Goal: Obtain resource: Download file/media

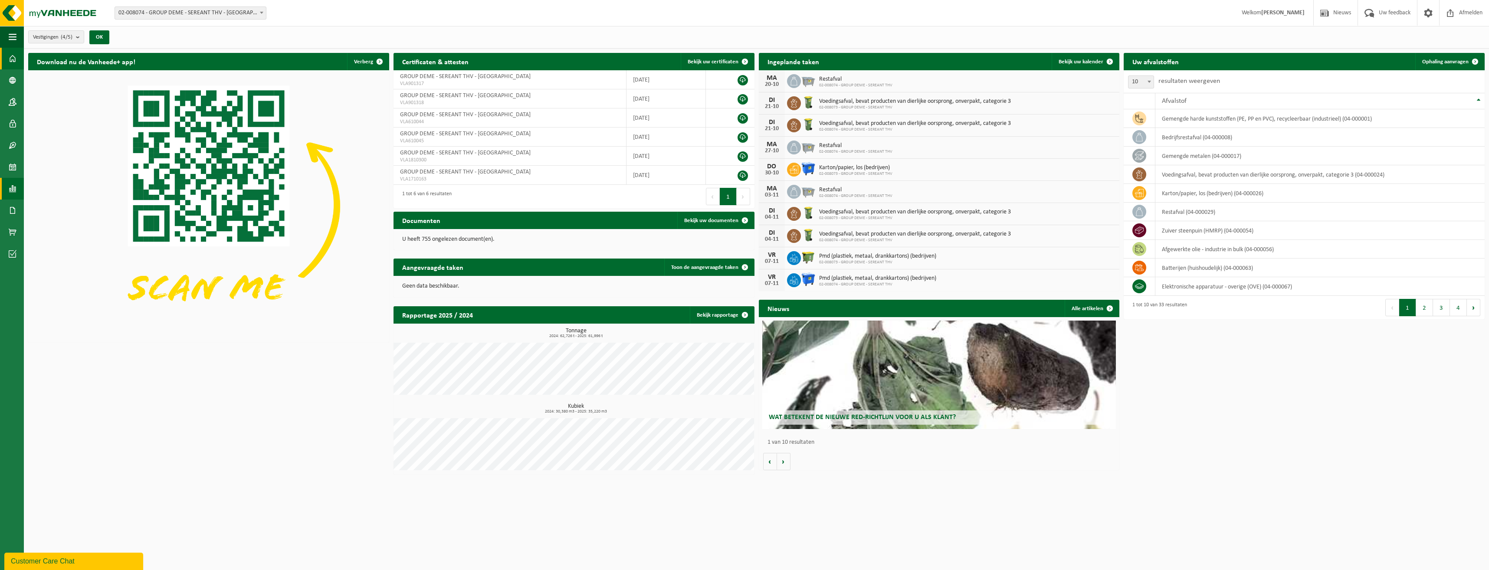
drag, startPoint x: 7, startPoint y: 186, endPoint x: 16, endPoint y: 186, distance: 9.1
click at [7, 186] on link "Rapportage" at bounding box center [12, 189] width 24 height 22
click at [58, 205] on span "In lijstvorm" at bounding box center [65, 207] width 30 height 16
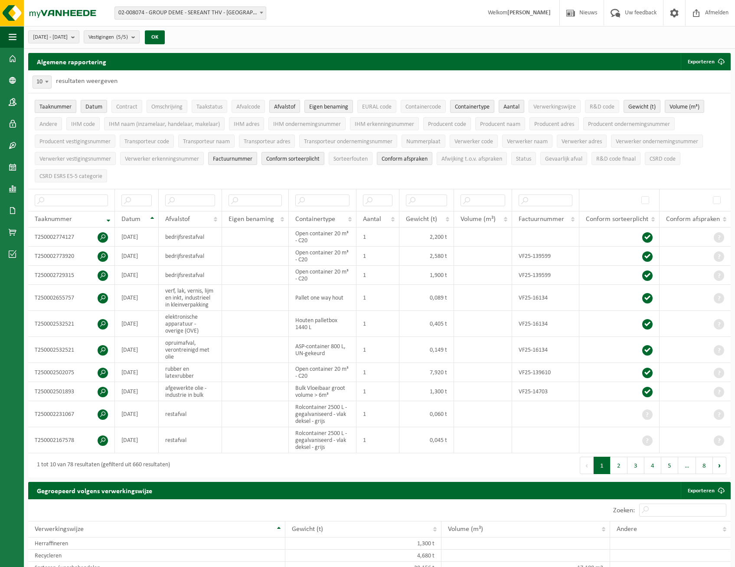
click at [55, 109] on span "Taaknummer" at bounding box center [55, 107] width 32 height 7
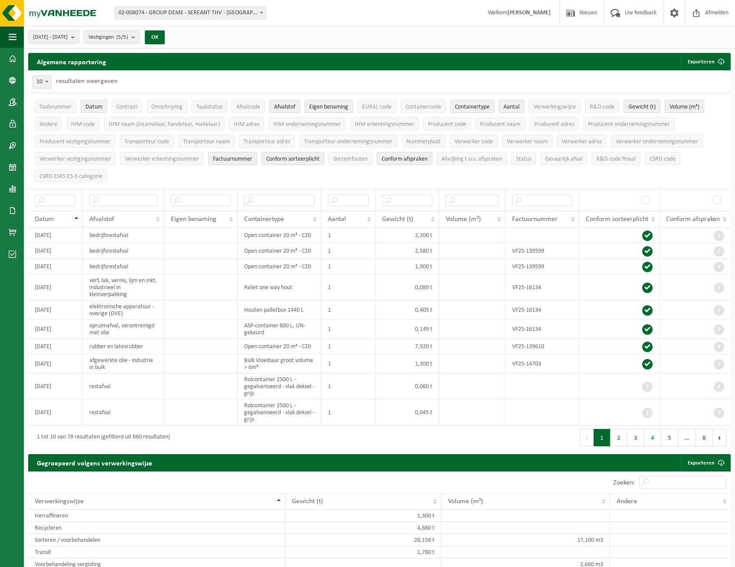
click at [91, 108] on span "Datum" at bounding box center [93, 107] width 17 height 7
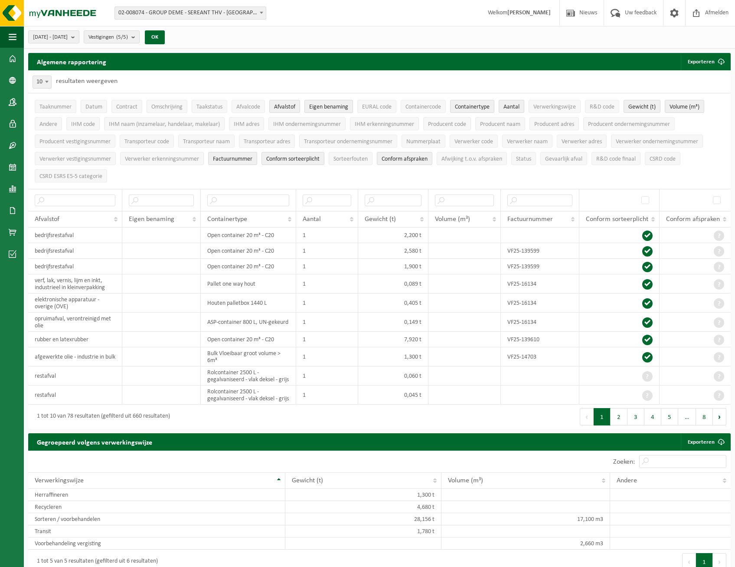
drag, startPoint x: 296, startPoint y: 104, endPoint x: 321, endPoint y: 105, distance: 24.3
click at [298, 104] on button "Afvalstof" at bounding box center [284, 106] width 31 height 13
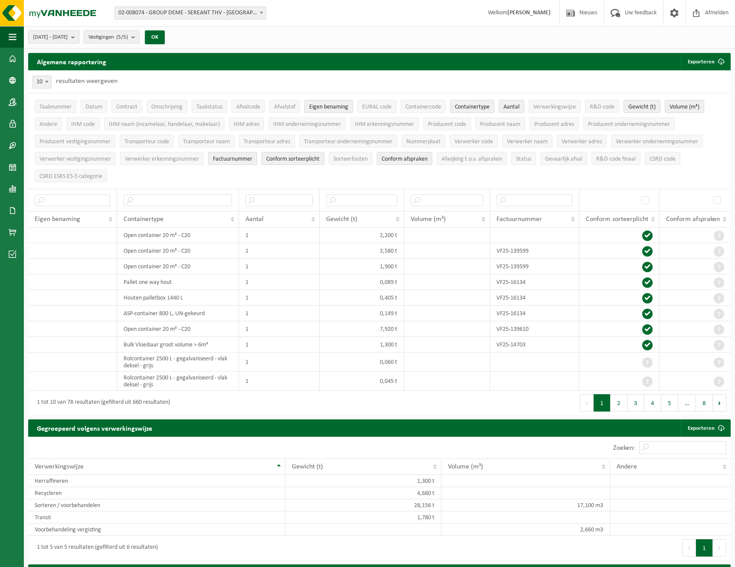
click at [323, 105] on span "Eigen benaming" at bounding box center [328, 107] width 39 height 7
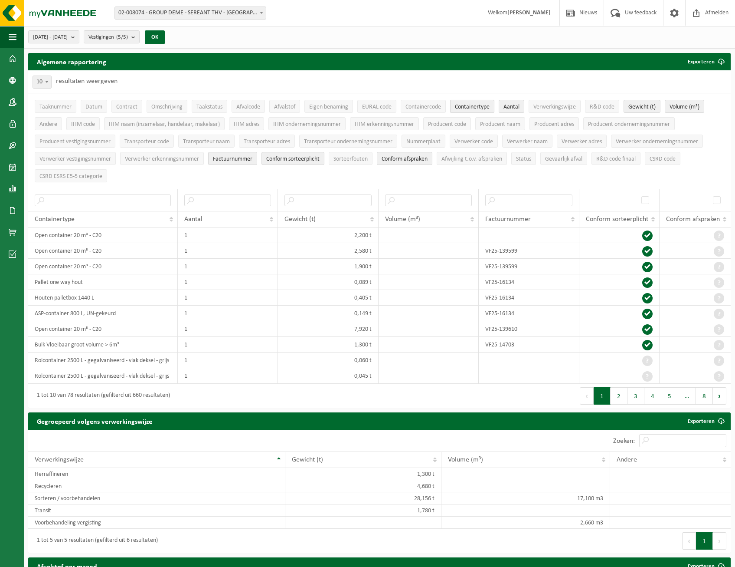
click at [486, 104] on span "Containertype" at bounding box center [472, 107] width 35 height 7
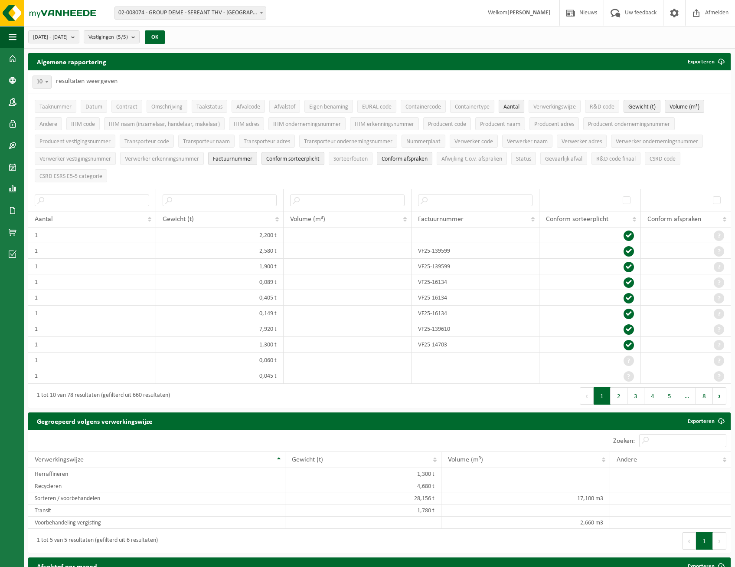
click at [518, 102] on button "Aantal" at bounding box center [512, 106] width 26 height 13
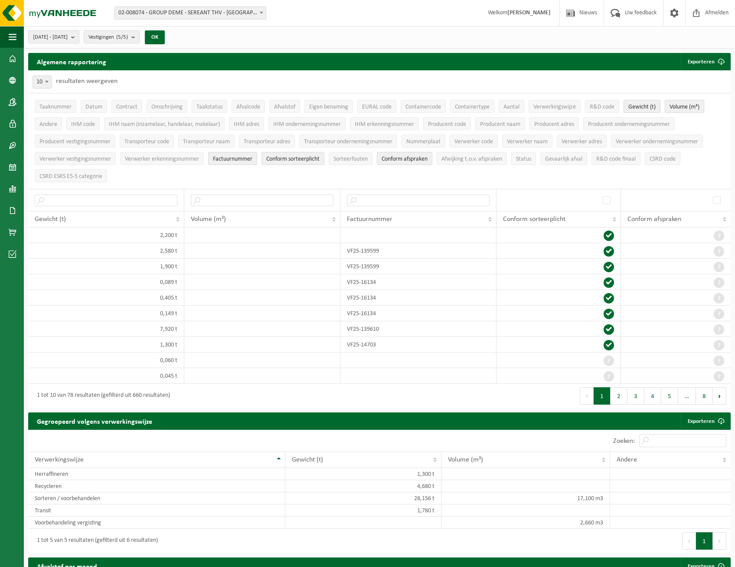
drag, startPoint x: 397, startPoint y: 160, endPoint x: 390, endPoint y: 157, distance: 7.7
click at [397, 160] on span "Conform afspraken" at bounding box center [405, 159] width 46 height 7
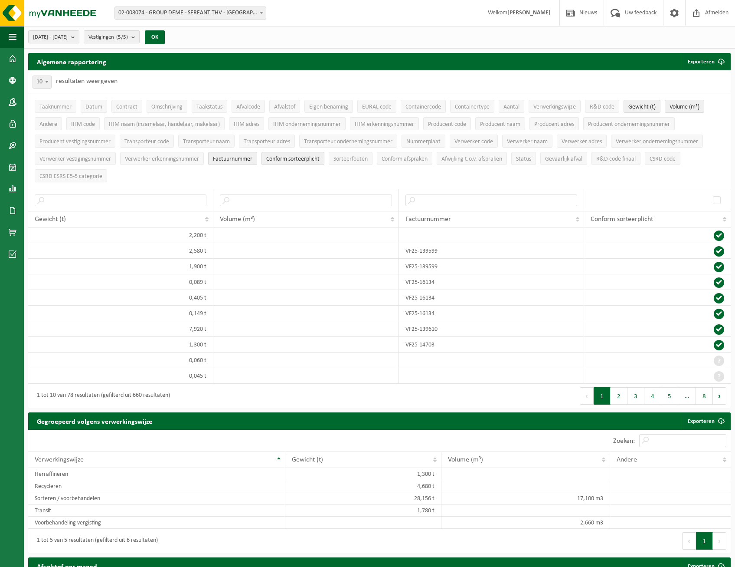
click at [282, 153] on button "Conform sorteerplicht" at bounding box center [293, 158] width 63 height 13
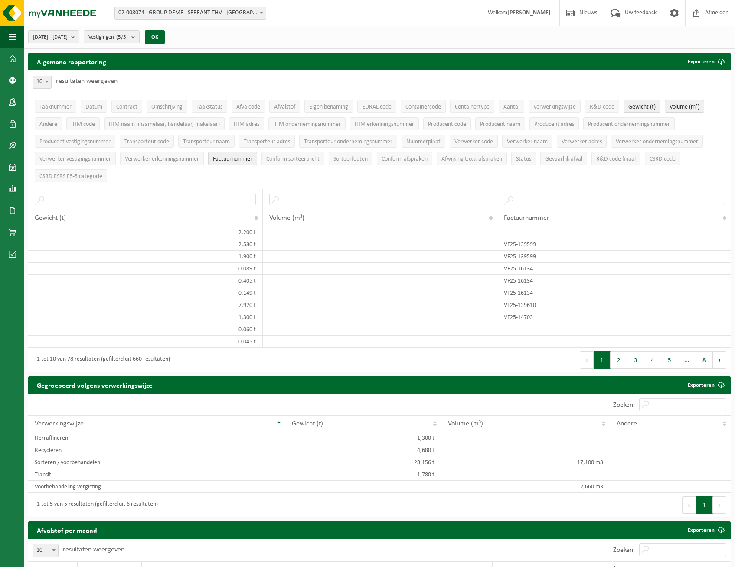
click at [226, 159] on span "Factuurnummer" at bounding box center [232, 159] width 39 height 7
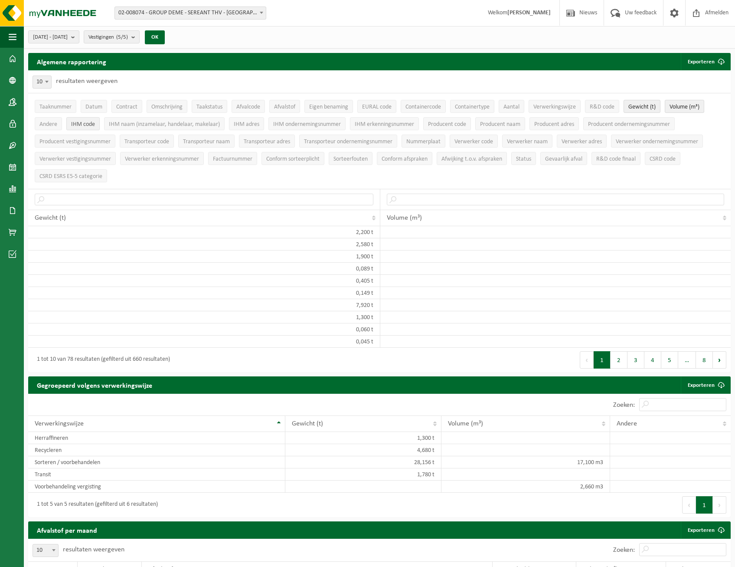
click at [82, 121] on span "IHM code" at bounding box center [83, 124] width 24 height 7
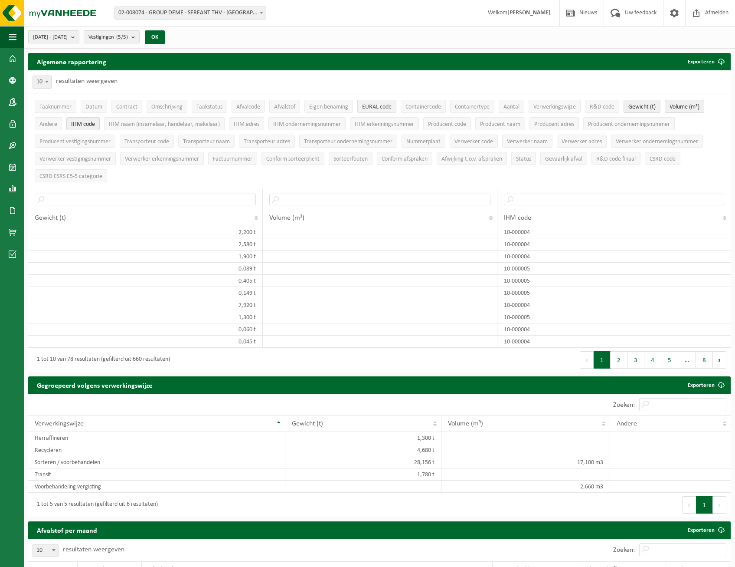
click at [385, 104] on span "EURAL code" at bounding box center [376, 107] width 29 height 7
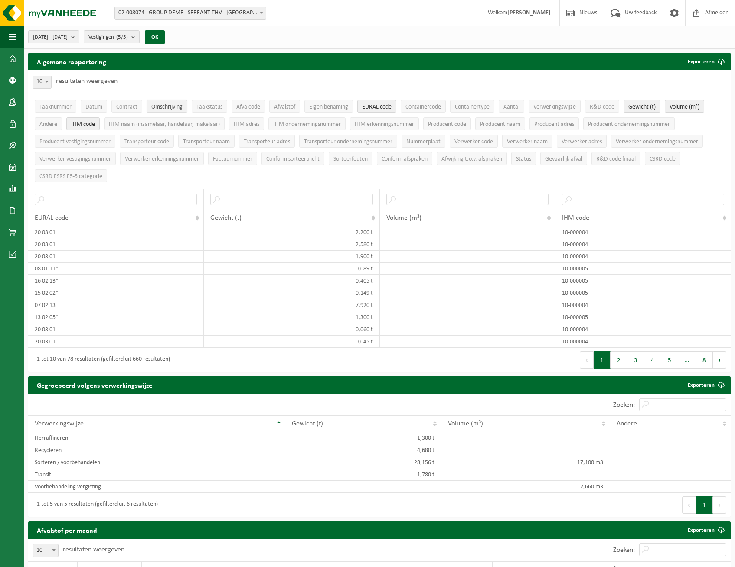
click at [165, 109] on span "Omschrijving" at bounding box center [166, 107] width 31 height 7
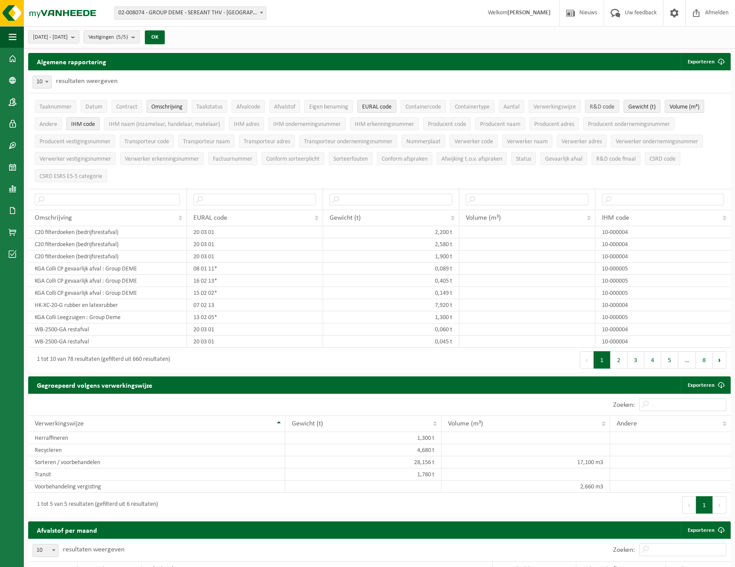
click at [607, 108] on span "R&D code" at bounding box center [602, 107] width 25 height 7
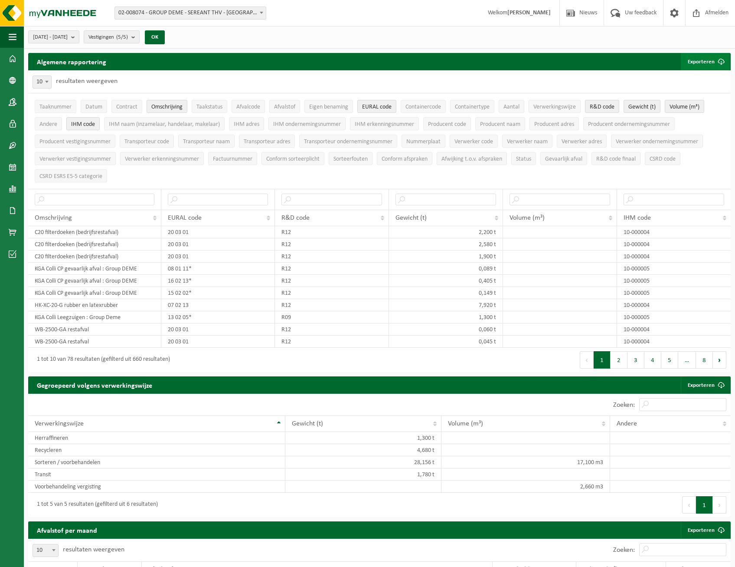
click at [700, 62] on button "Exporteren" at bounding box center [705, 61] width 49 height 17
click at [697, 75] on link "Enkel mijn selectie" at bounding box center [690, 78] width 79 height 17
click at [79, 36] on button "2025-05-01 - 2025-10-15" at bounding box center [53, 36] width 51 height 13
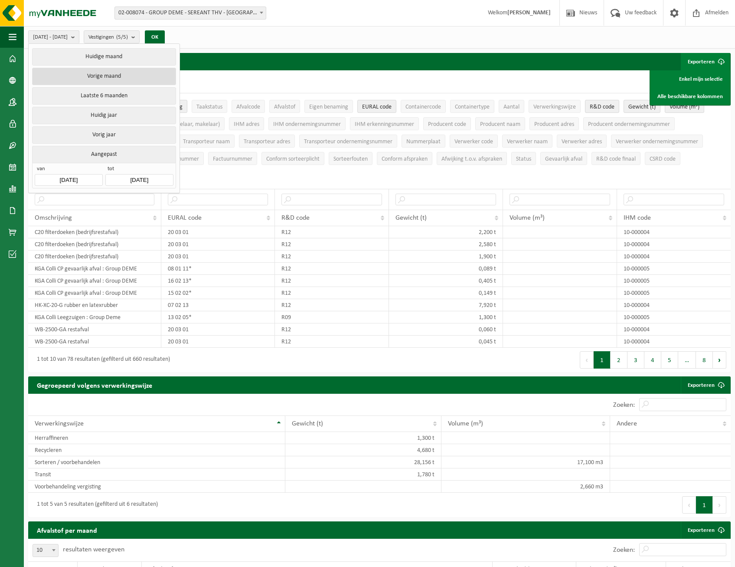
click at [107, 75] on button "Vorige maand" at bounding box center [104, 76] width 144 height 17
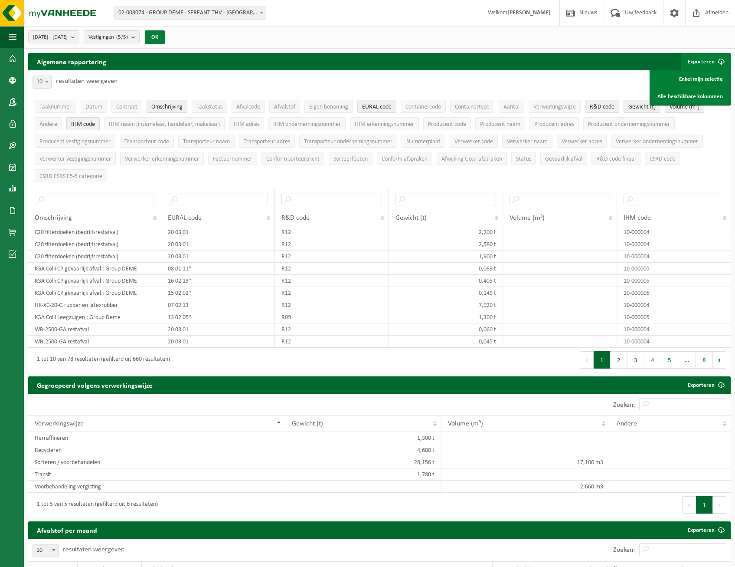
click at [165, 37] on button "OK" at bounding box center [155, 37] width 20 height 14
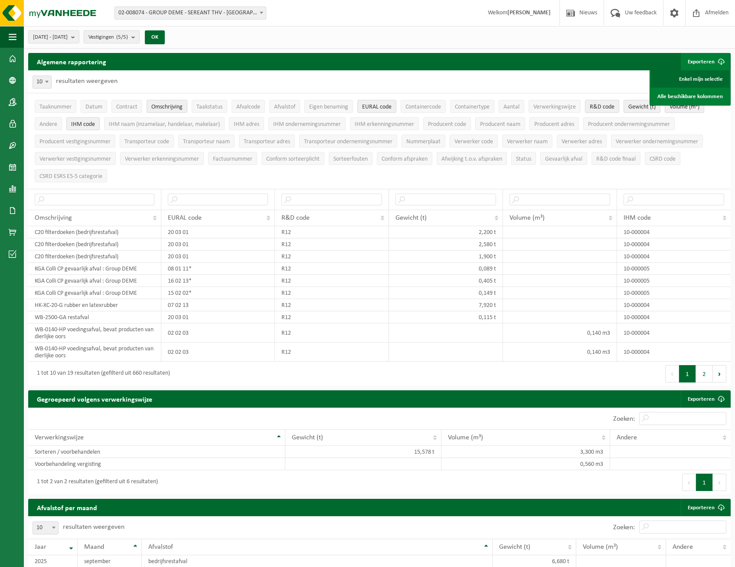
click at [704, 78] on link "Enkel mijn selectie" at bounding box center [690, 78] width 79 height 17
